Goal: Find specific page/section: Find specific page/section

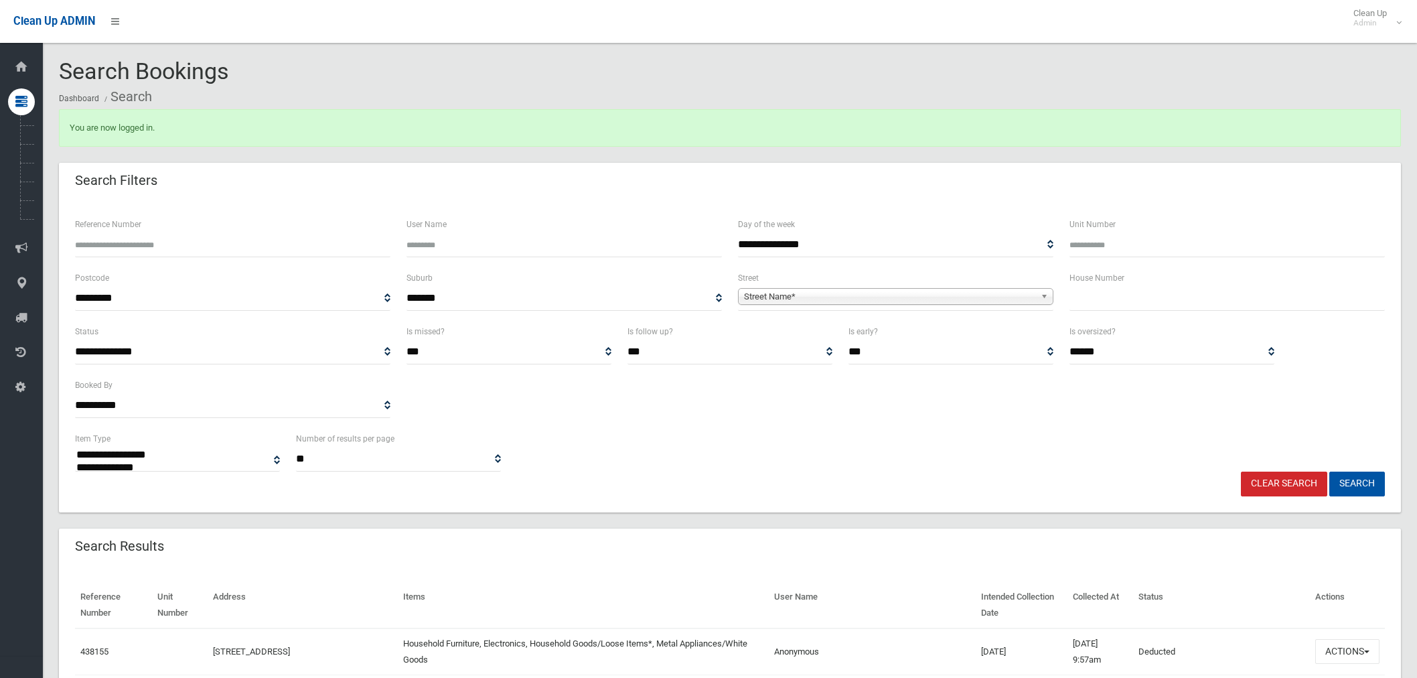
select select
click at [1147, 299] on input "text" at bounding box center [1227, 298] width 315 height 25
type input "*"
click at [959, 299] on span "Street Name*" at bounding box center [889, 297] width 291 height 16
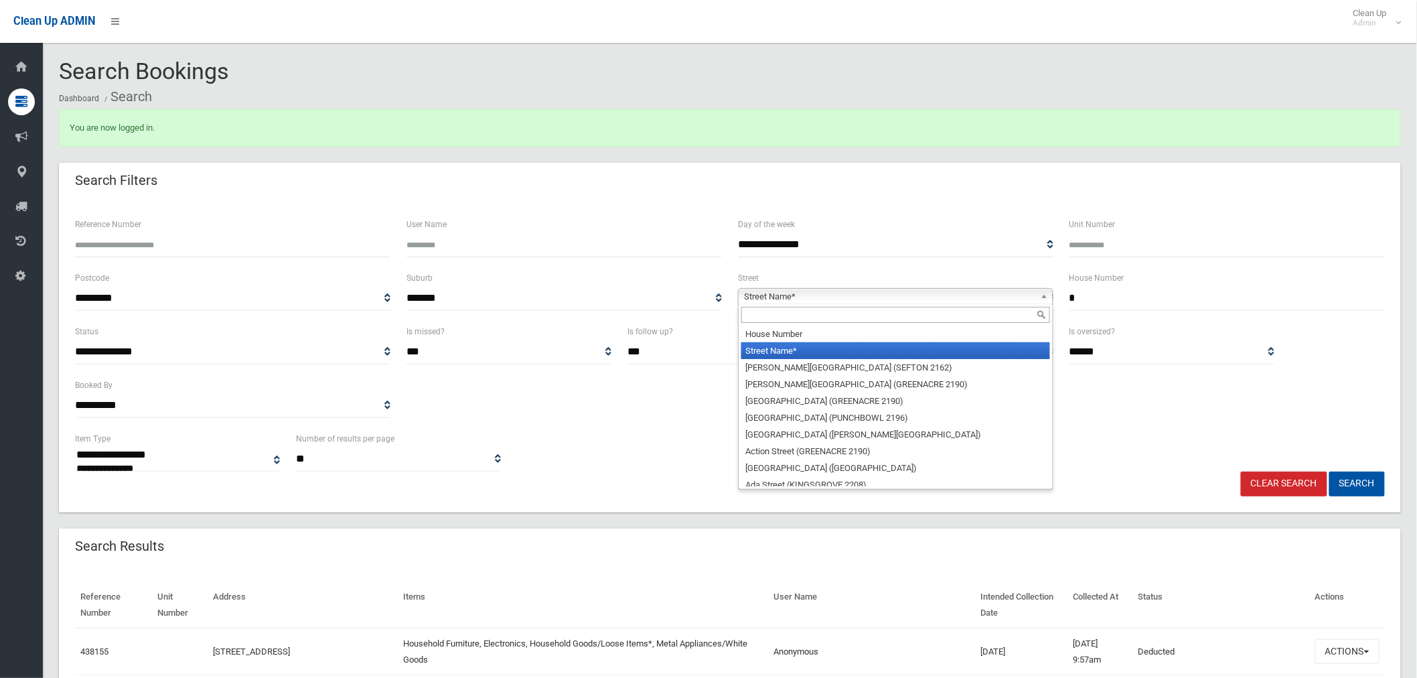
click at [856, 316] on input "text" at bounding box center [895, 315] width 309 height 16
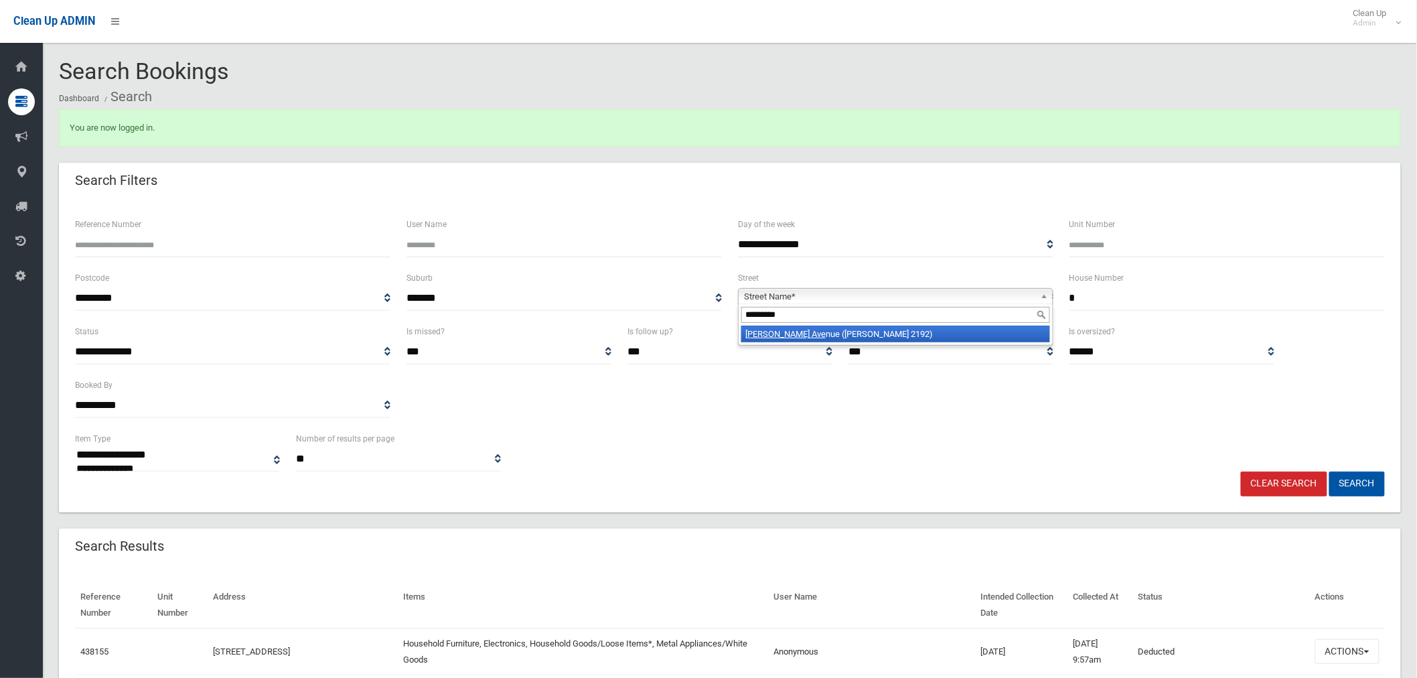
type input "*********"
click at [867, 328] on li "[PERSON_NAME] Ave nue ([PERSON_NAME] 2192)" at bounding box center [895, 334] width 309 height 17
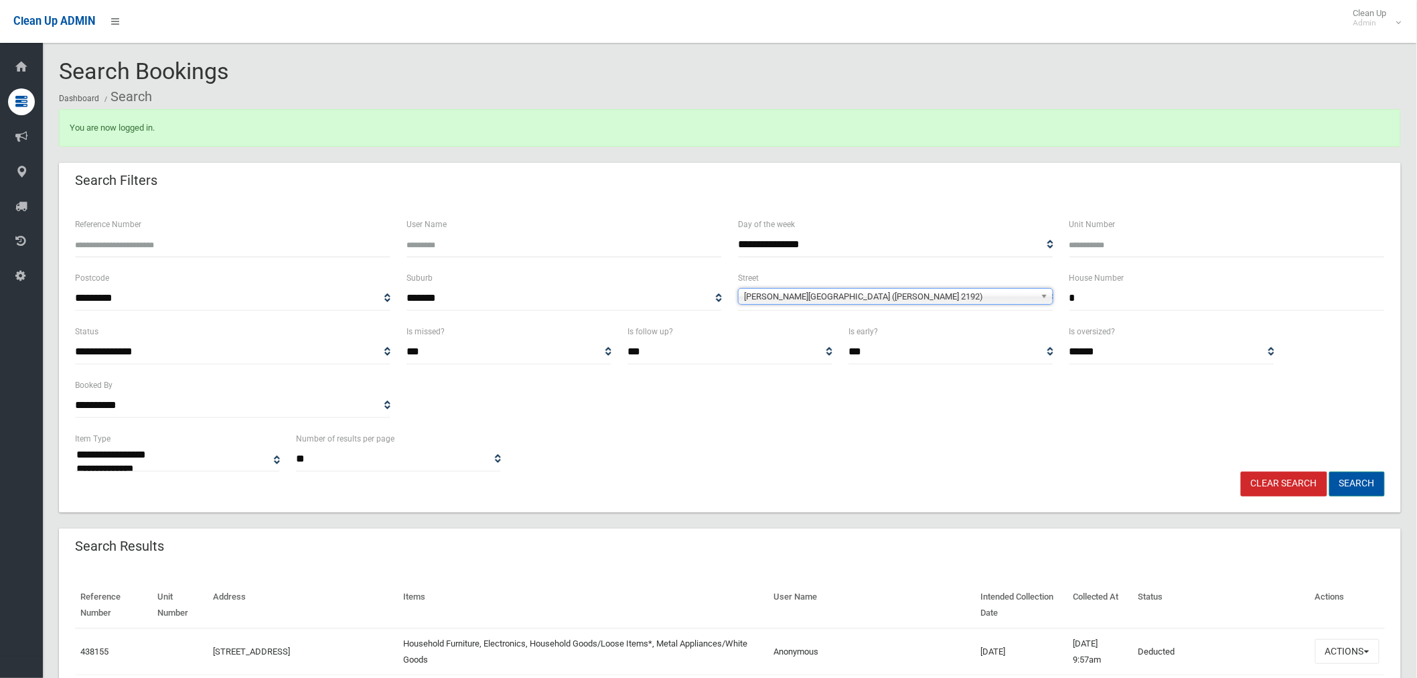
click at [1354, 480] on button "Search" at bounding box center [1358, 484] width 56 height 25
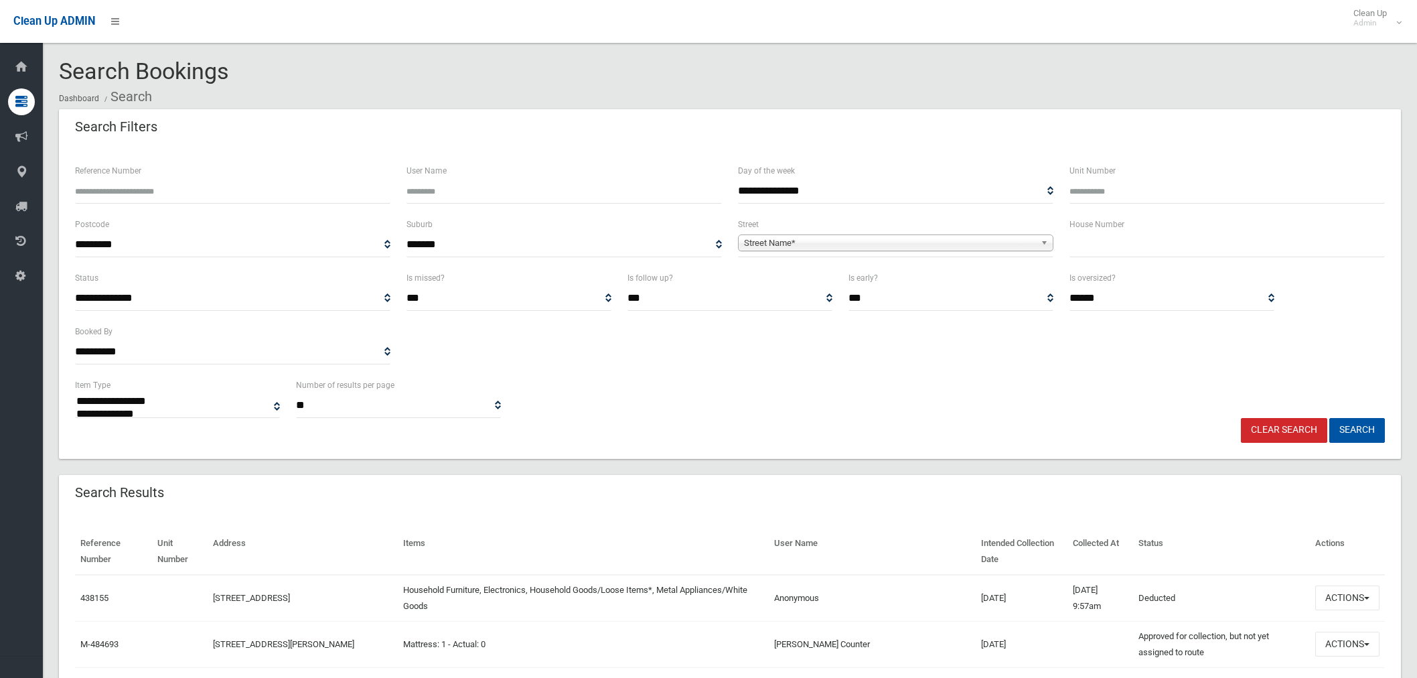
select select
